Goal: Task Accomplishment & Management: Manage account settings

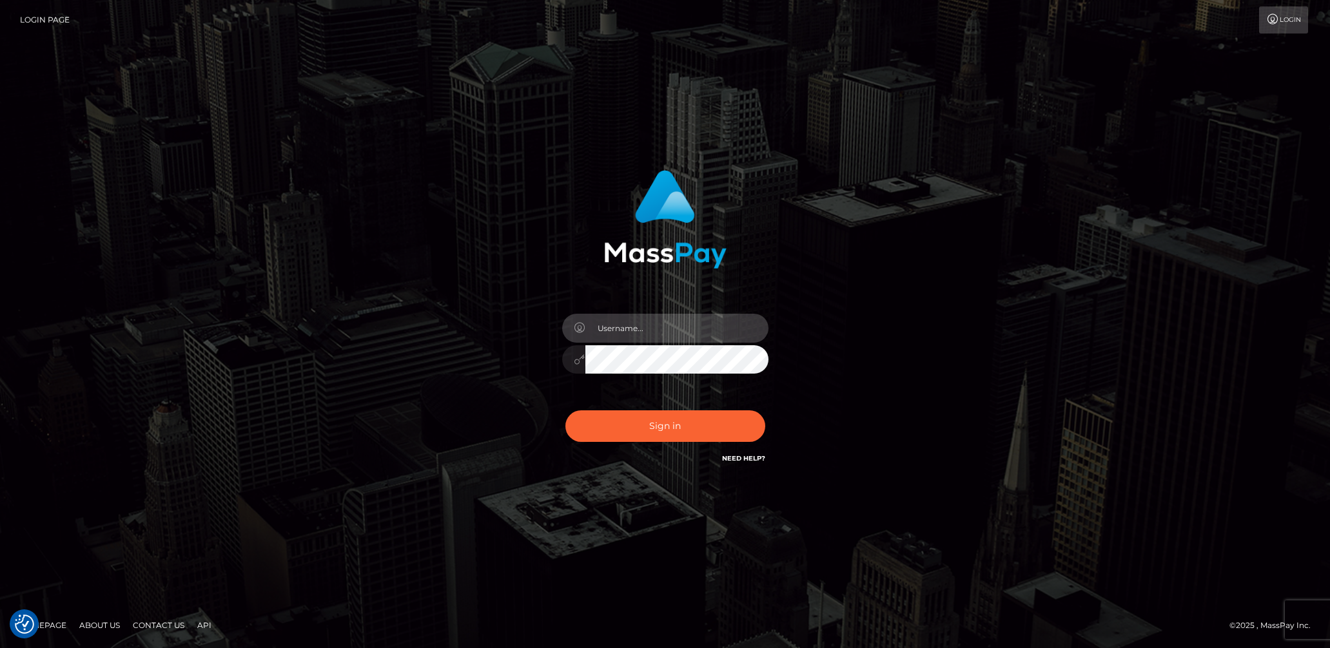
click at [637, 331] on input "text" at bounding box center [676, 328] width 183 height 29
type input "[DEMOGRAPHIC_DATA].v"
click at [699, 425] on button "Sign in" at bounding box center [665, 427] width 200 height 32
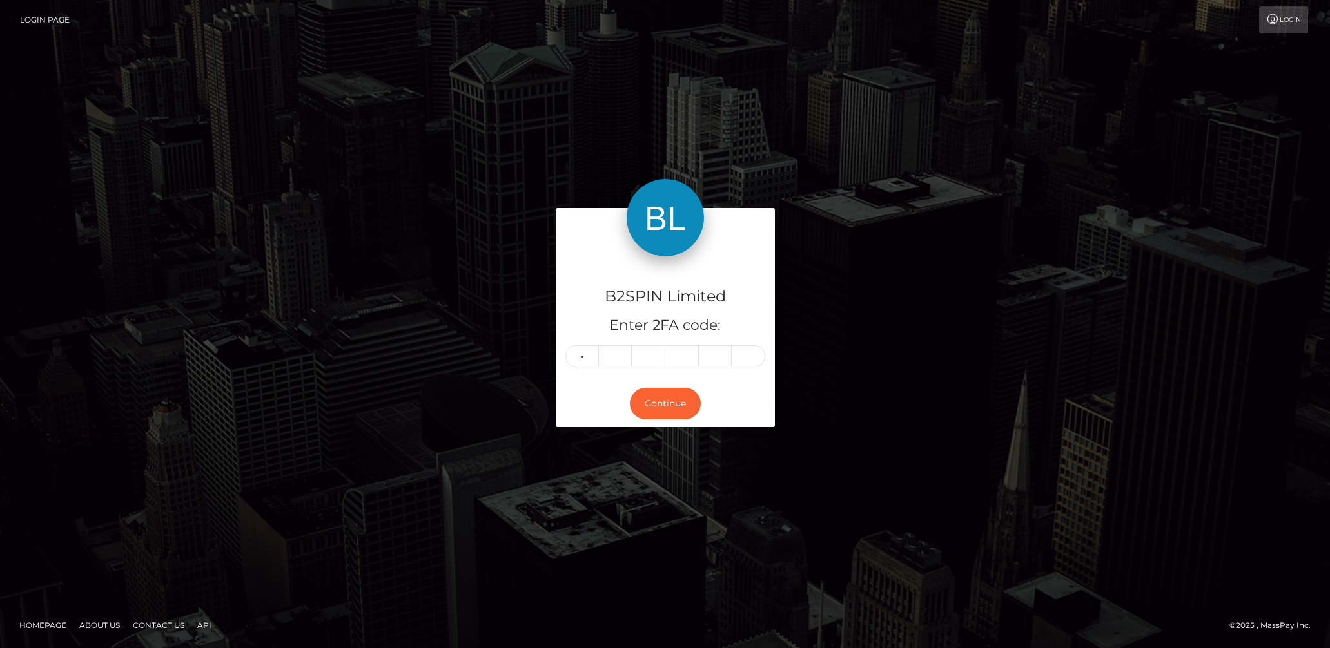
type input "1"
type input "7"
type input "9"
type input "8"
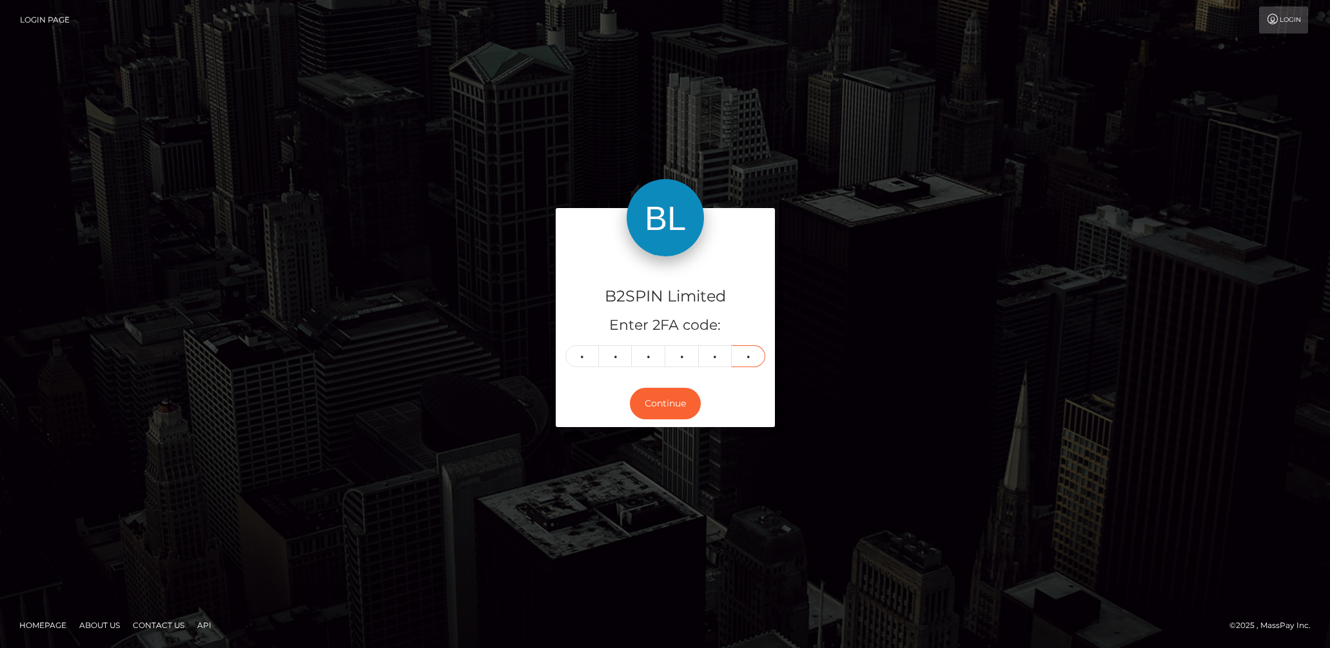
type input "1"
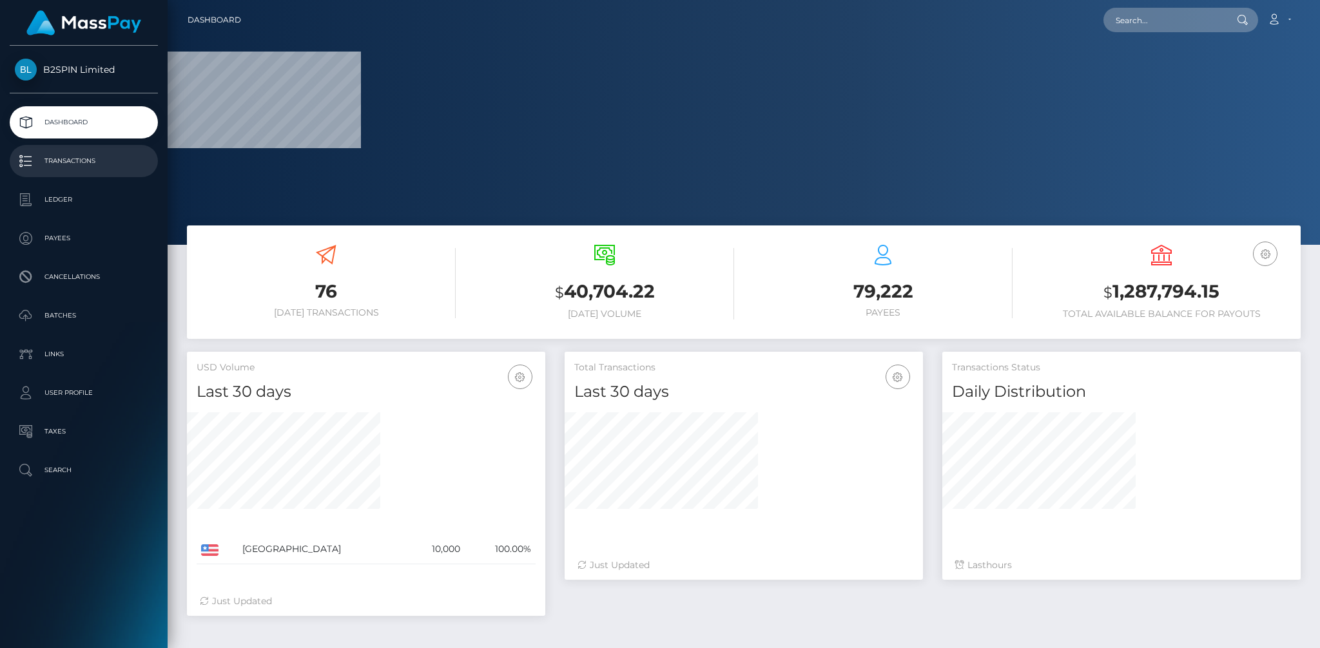
click at [88, 172] on link "Transactions" at bounding box center [84, 161] width 148 height 32
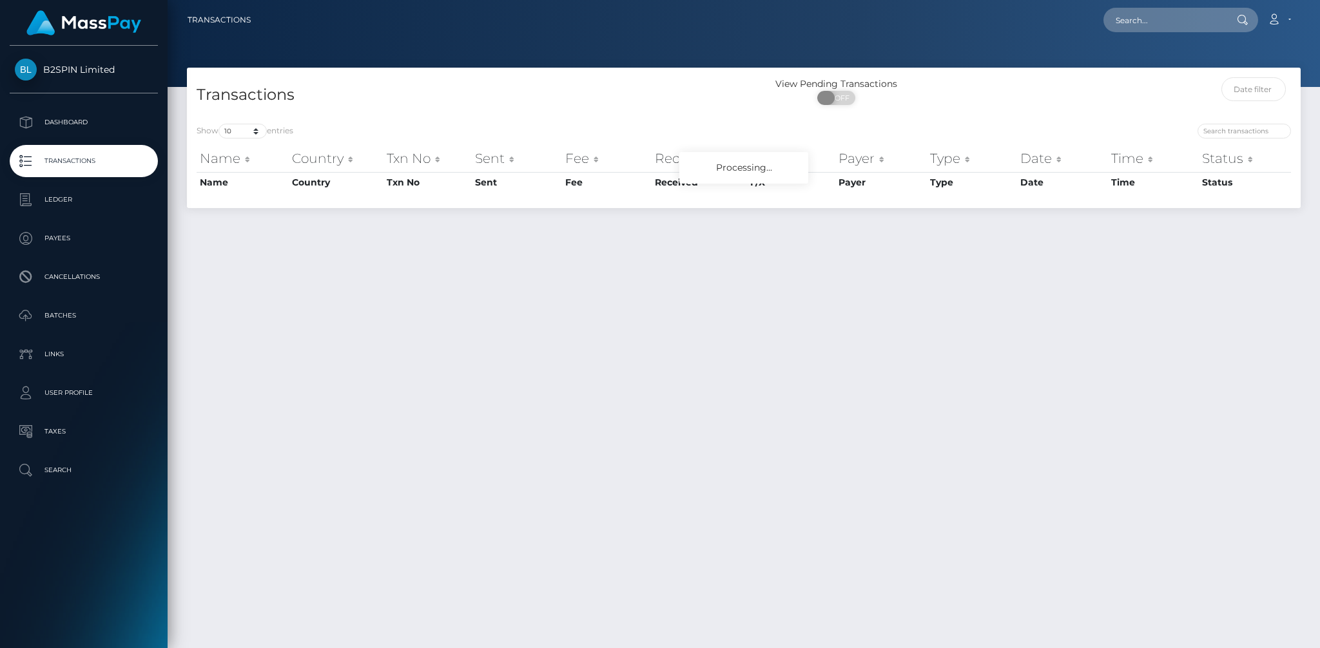
click at [835, 99] on span "OFF" at bounding box center [840, 98] width 32 height 14
checkbox input "true"
click at [245, 133] on select "10 25 50 100 250 500 1,000 3,500" at bounding box center [243, 131] width 48 height 15
select select "3500"
click at [220, 124] on select "10 25 50 100 250 500 1,000 3,500" at bounding box center [243, 131] width 48 height 15
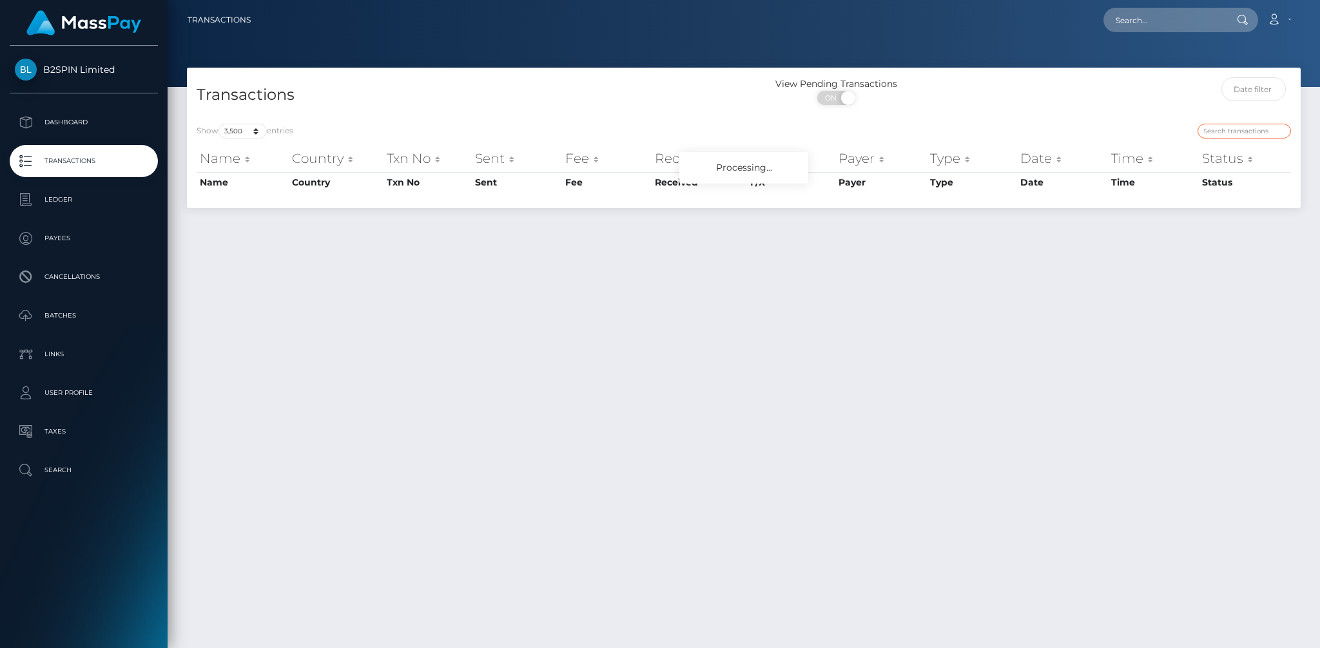
click at [1227, 132] on input "search" at bounding box center [1244, 131] width 93 height 15
click at [1263, 79] on input "text" at bounding box center [1253, 89] width 65 height 24
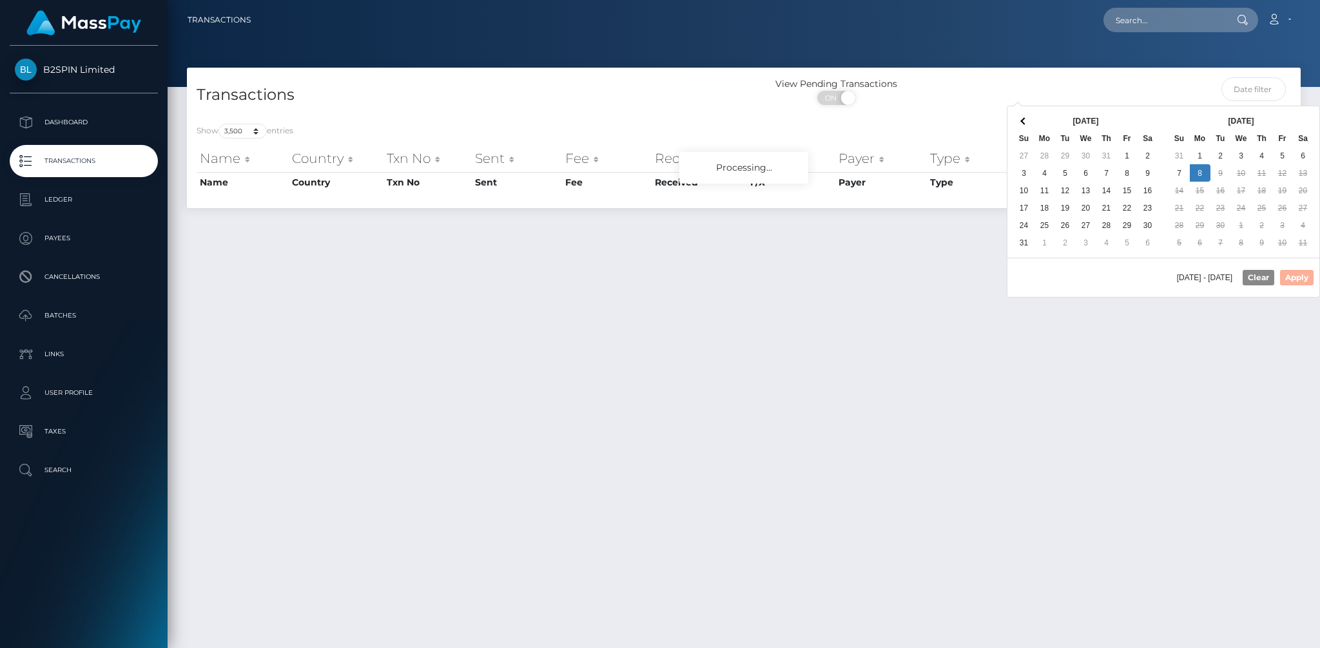
click at [1145, 116] on th at bounding box center [1148, 120] width 21 height 17
click at [1295, 282] on button "Apply" at bounding box center [1297, 277] width 34 height 15
type input "[DATE] - [DATE]"
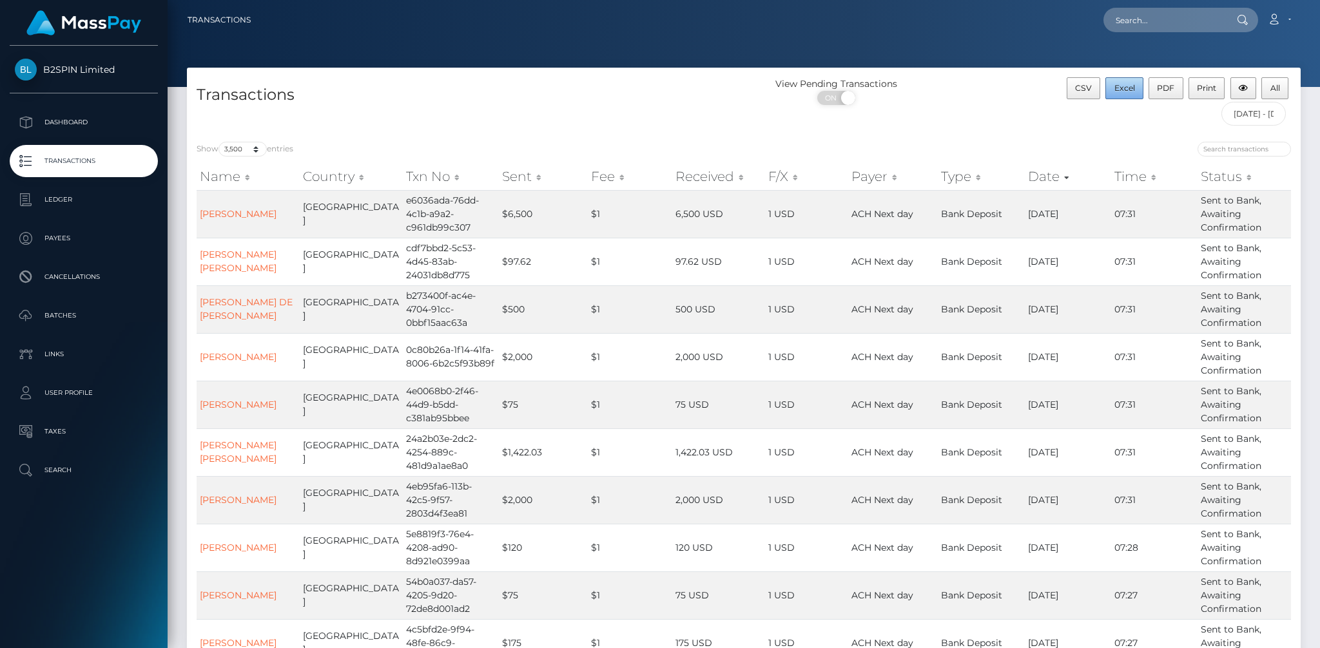
click at [1132, 90] on span "Excel" at bounding box center [1124, 88] width 21 height 10
